Goal: Go to known website: Access a specific website the user already knows

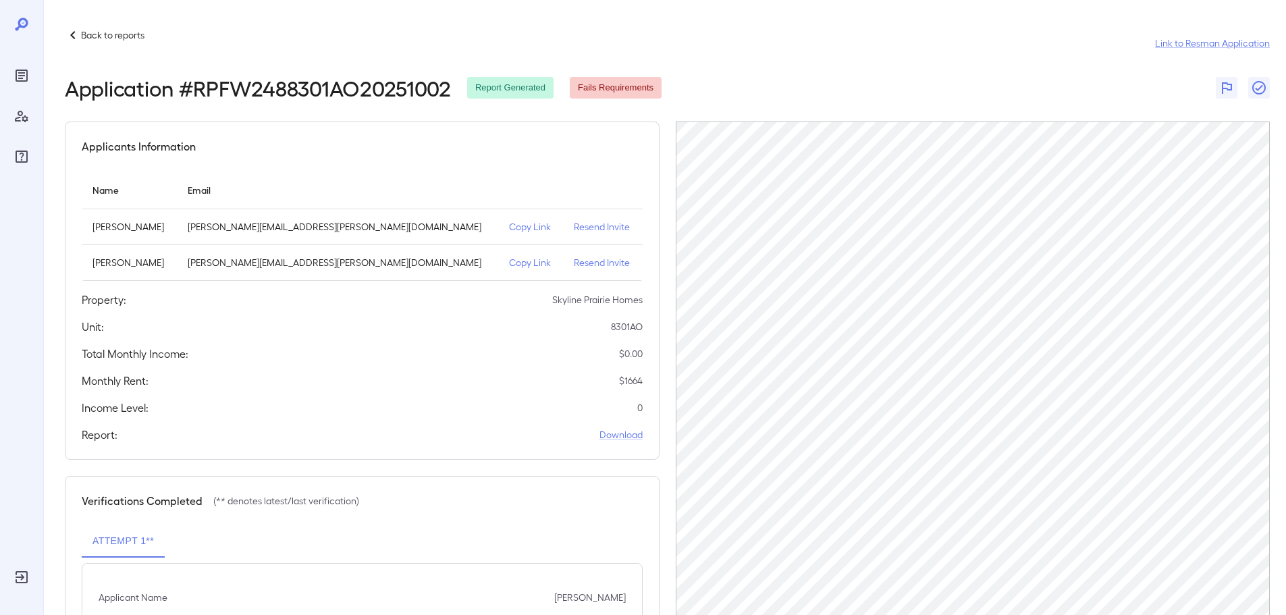
click at [113, 40] on p "Back to reports" at bounding box center [112, 35] width 63 height 14
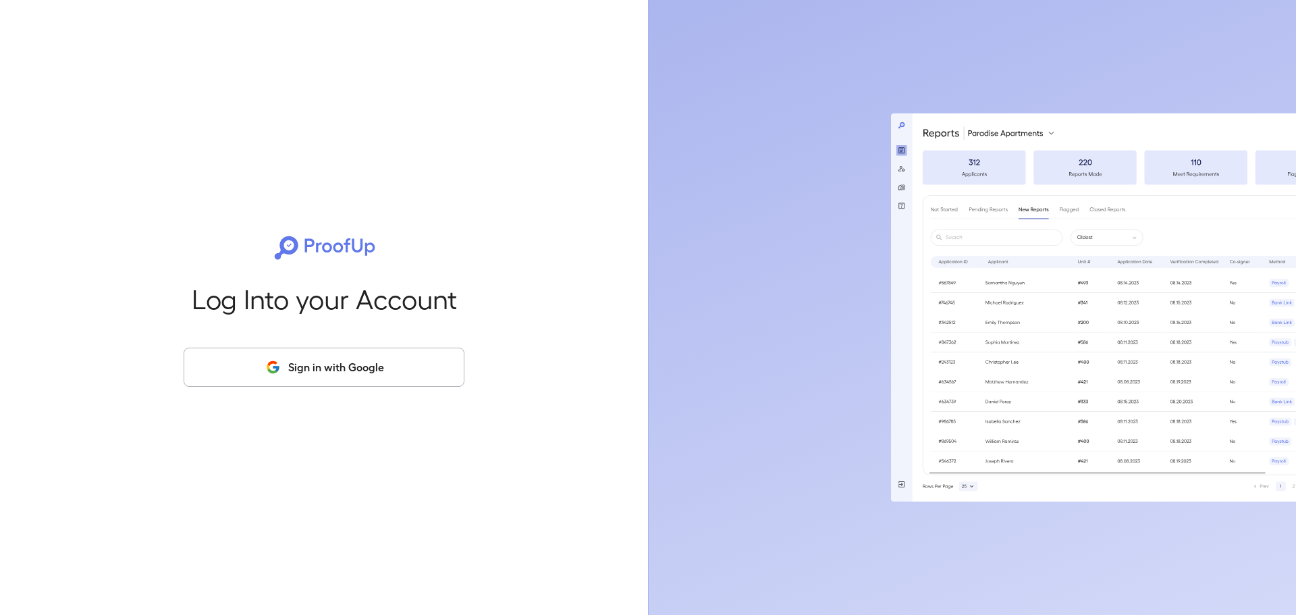
click at [375, 361] on button "Sign in with Google" at bounding box center [324, 367] width 281 height 39
